Goal: Information Seeking & Learning: Compare options

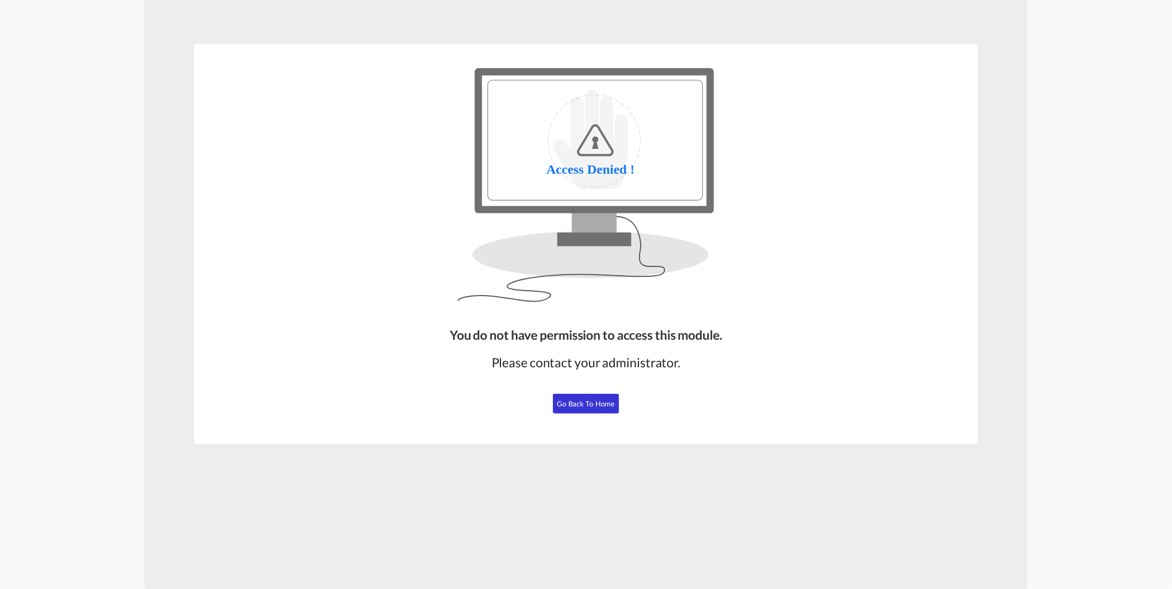
click at [597, 404] on span "Go Back to Home" at bounding box center [586, 403] width 58 height 9
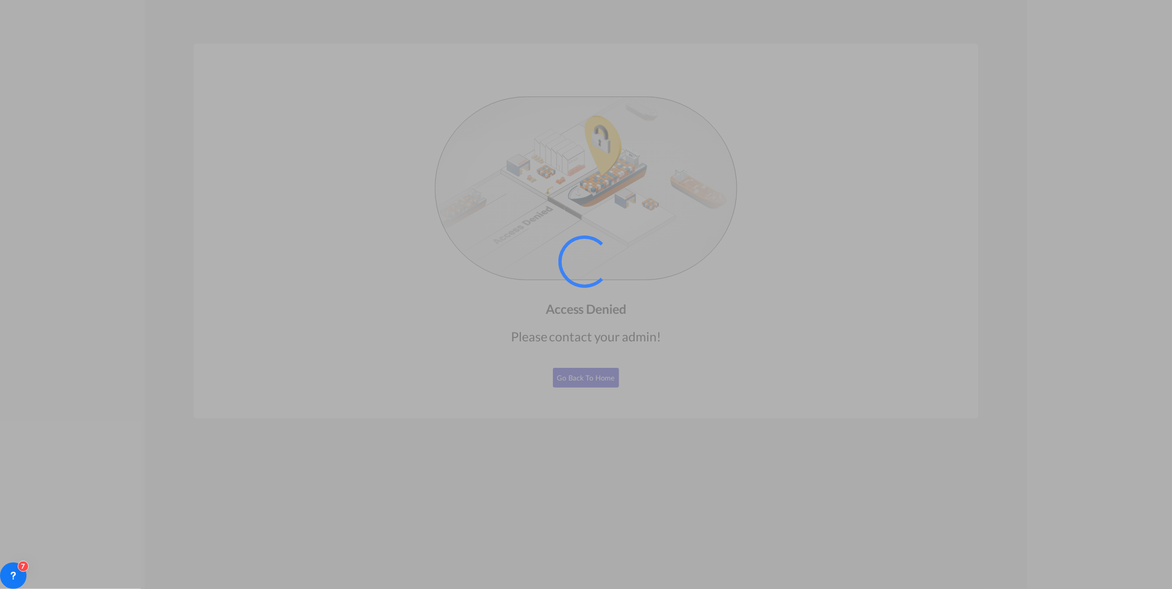
click at [900, 258] on div at bounding box center [586, 294] width 1172 height 589
click at [858, 270] on div at bounding box center [586, 294] width 1172 height 589
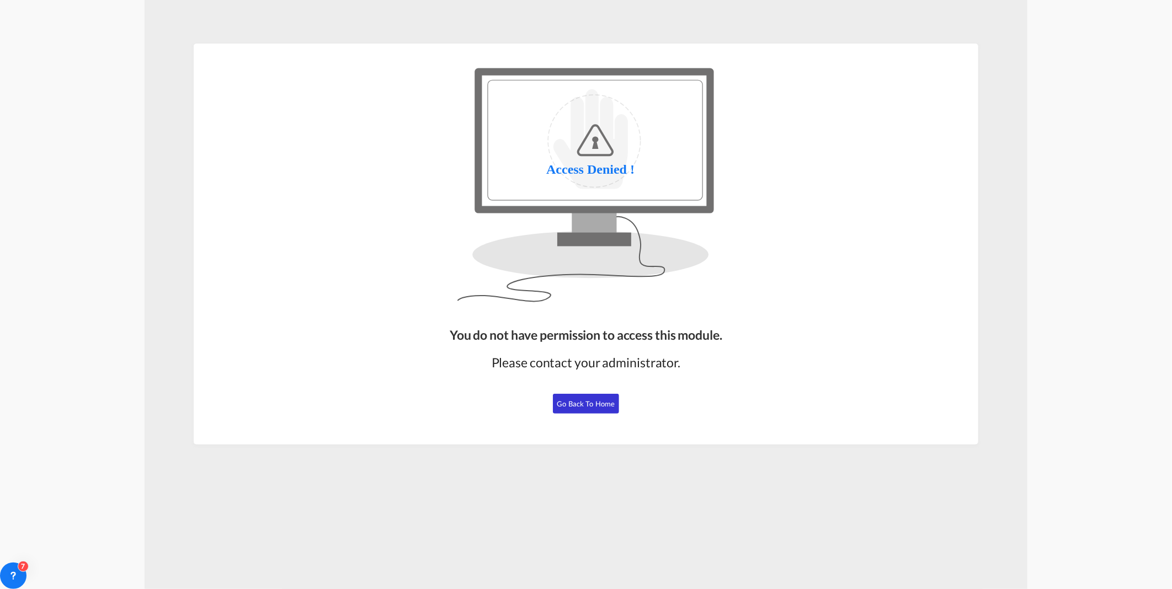
click at [586, 403] on span "Go Back to Home" at bounding box center [586, 403] width 58 height 9
click at [600, 410] on button "Go Back to Home" at bounding box center [586, 404] width 66 height 20
